Goal: Use online tool/utility: Utilize a website feature to perform a specific function

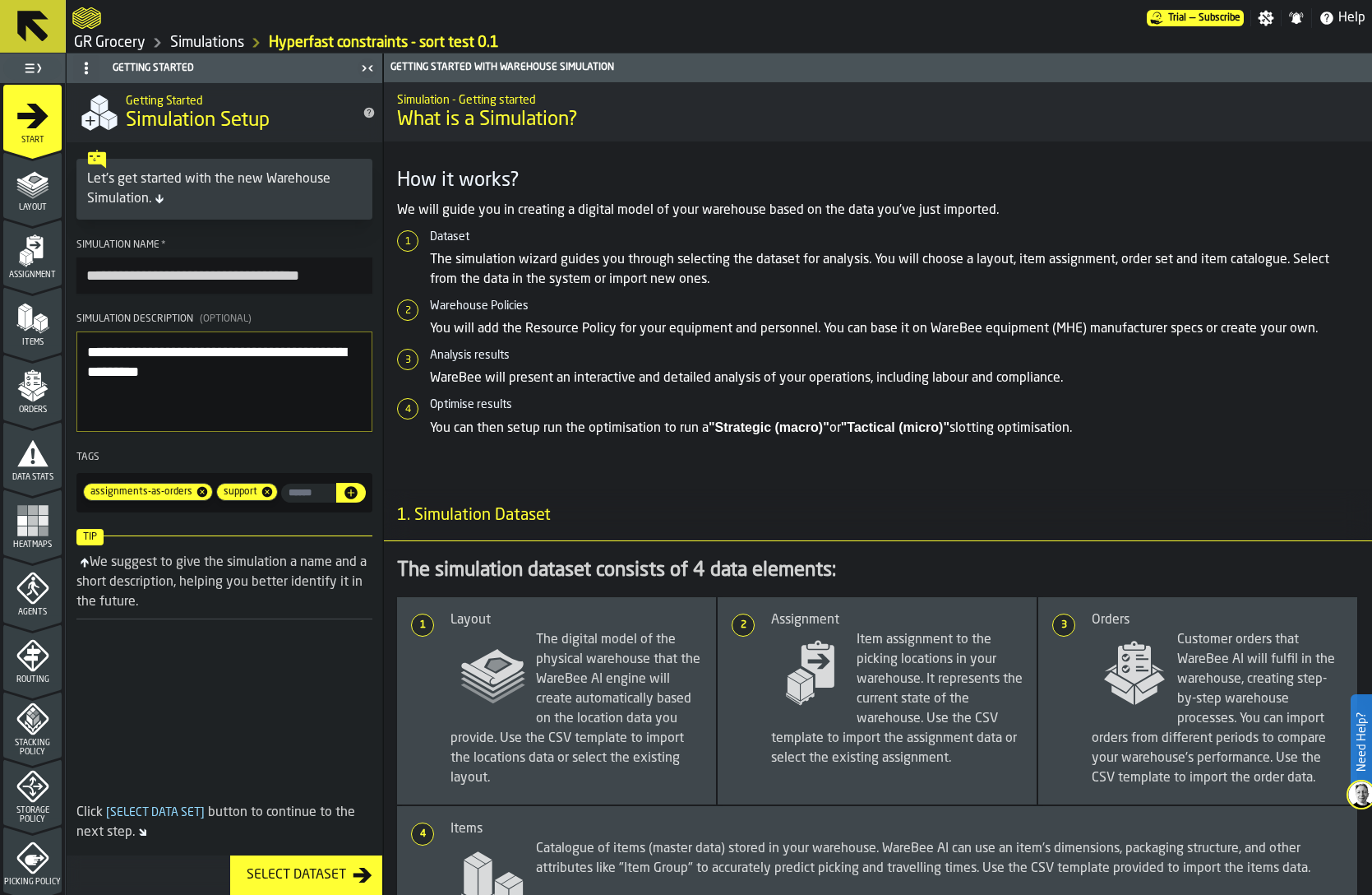
click at [210, 41] on link "Simulations" at bounding box center [206, 42] width 74 height 18
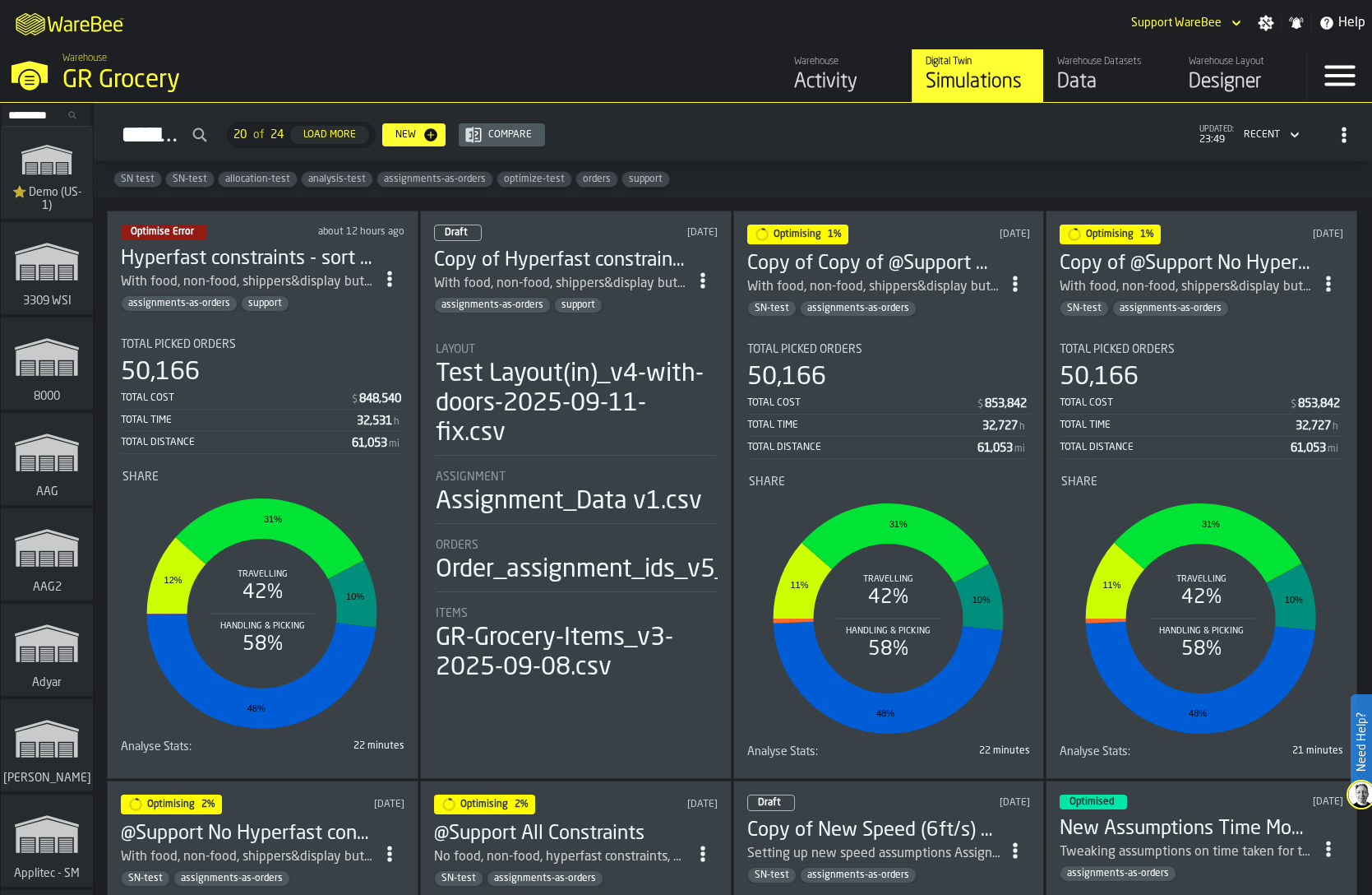
click at [289, 357] on div "50,166" at bounding box center [263, 372] width 283 height 30
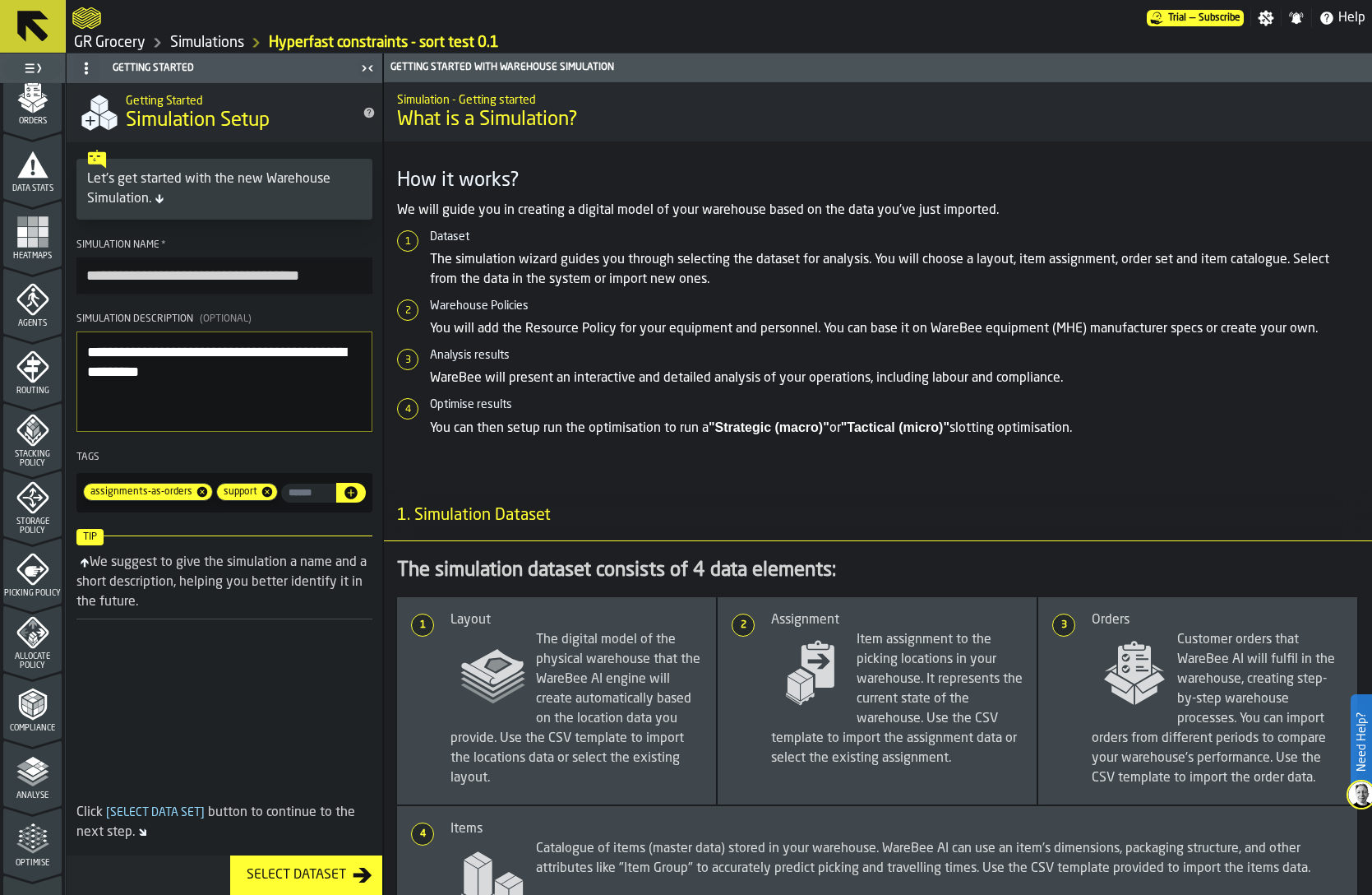
scroll to position [403, 0]
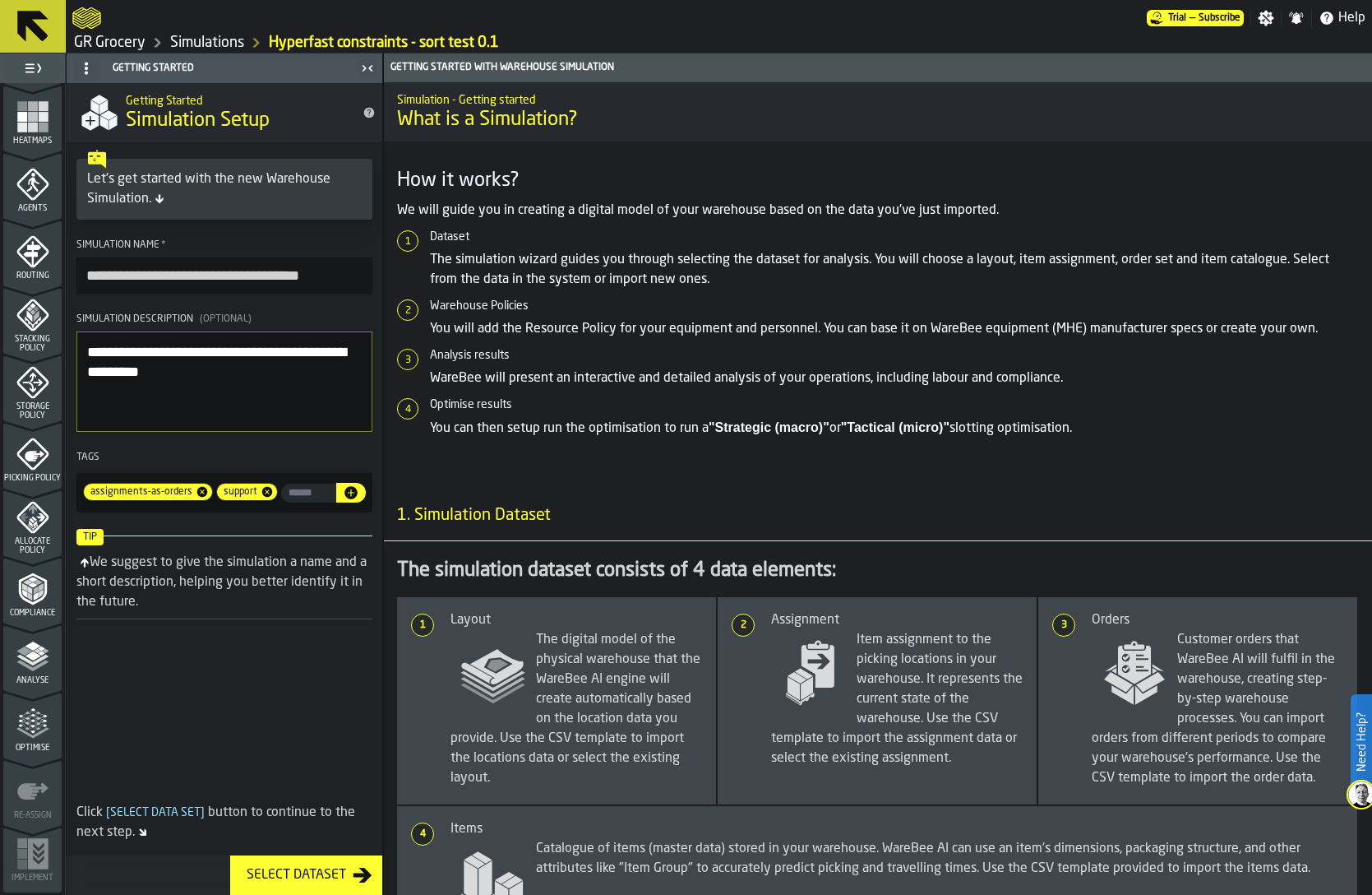
click at [25, 724] on icon "menu Optimise" at bounding box center [33, 723] width 33 height 33
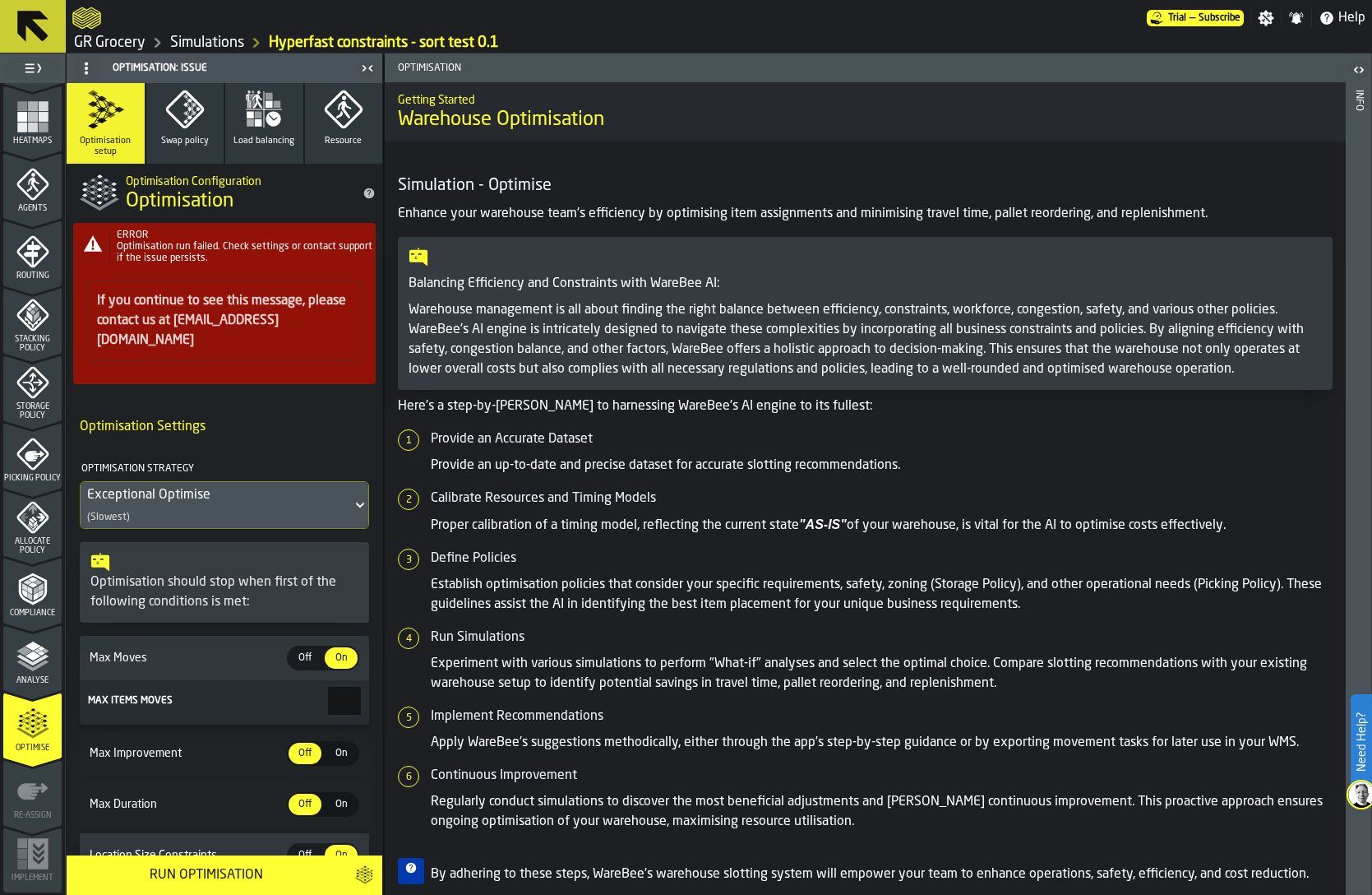
click at [301, 647] on div "Off" at bounding box center [305, 658] width 33 height 22
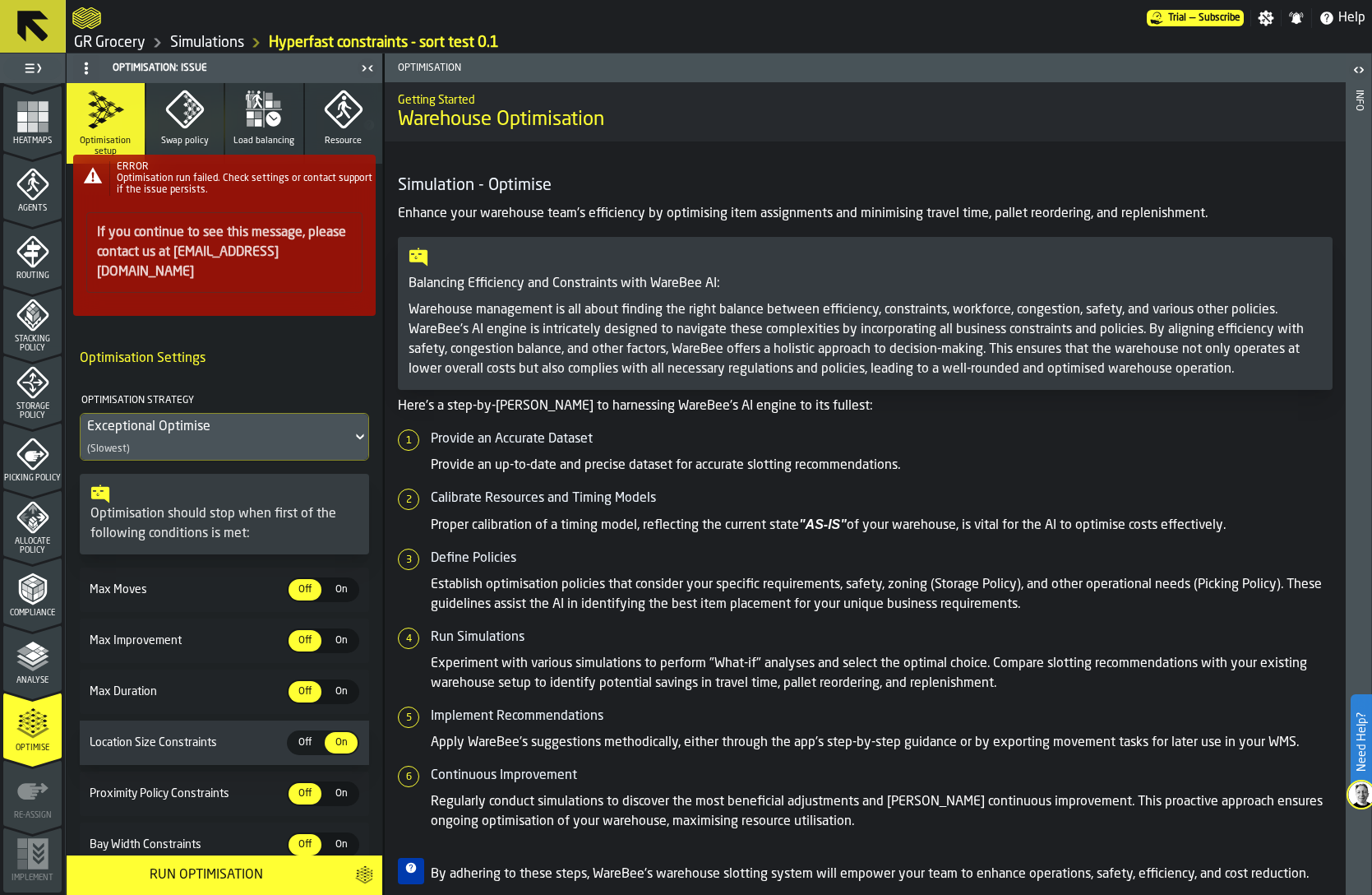
scroll to position [212, 0]
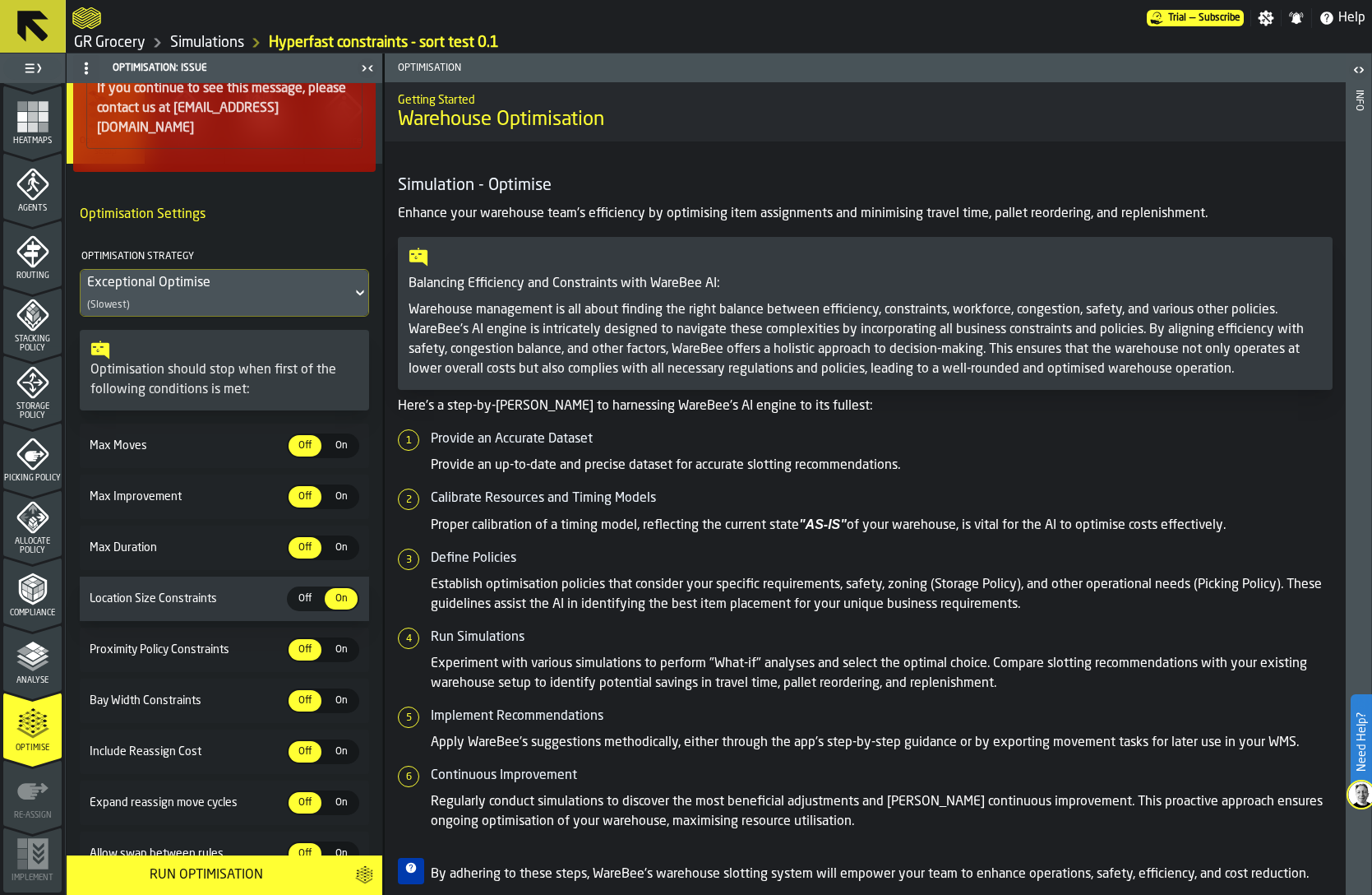
click at [207, 874] on div "Run Optimisation" at bounding box center [206, 874] width 259 height 20
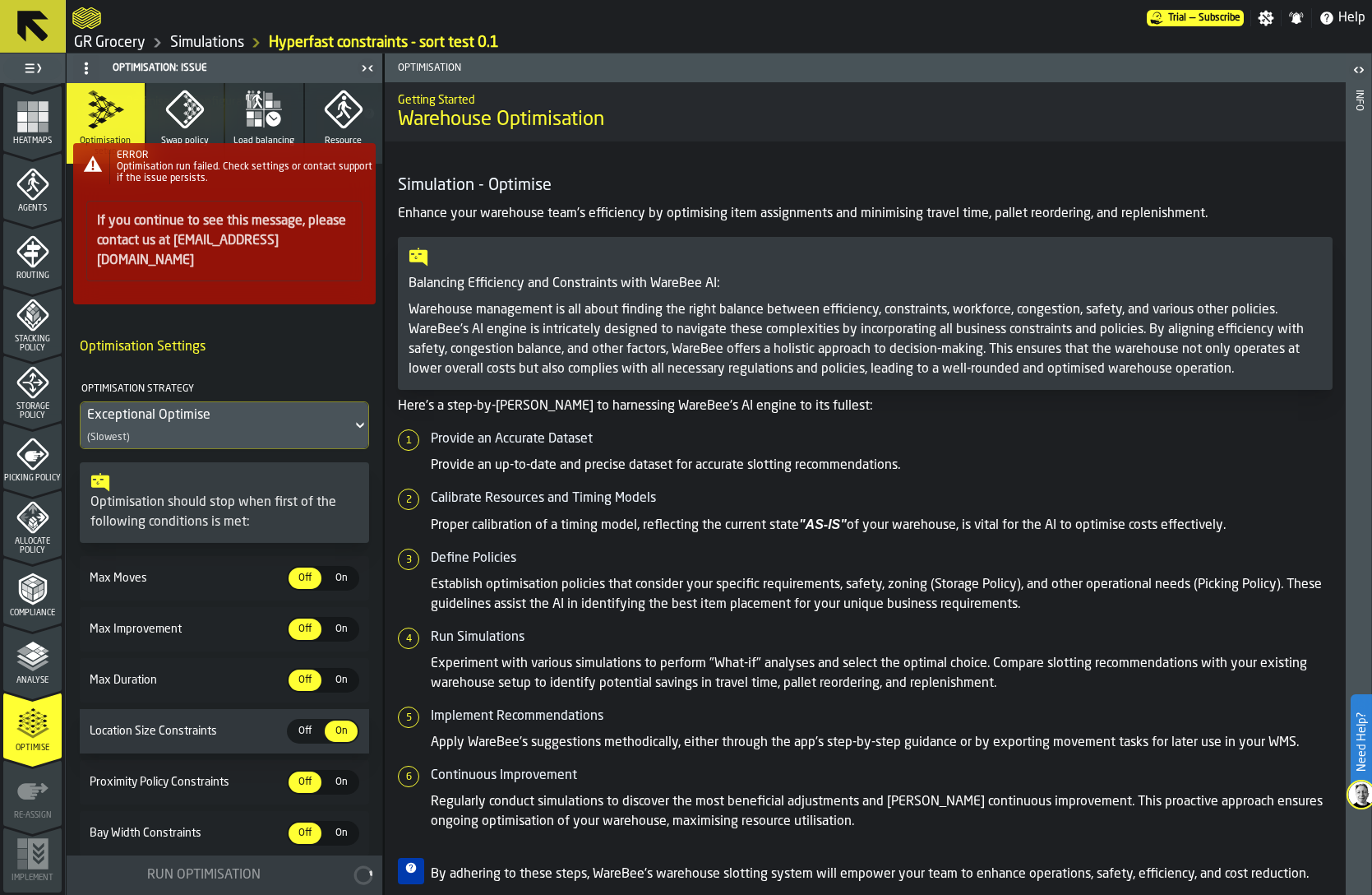
scroll to position [0, 0]
